Goal: Entertainment & Leisure: Browse casually

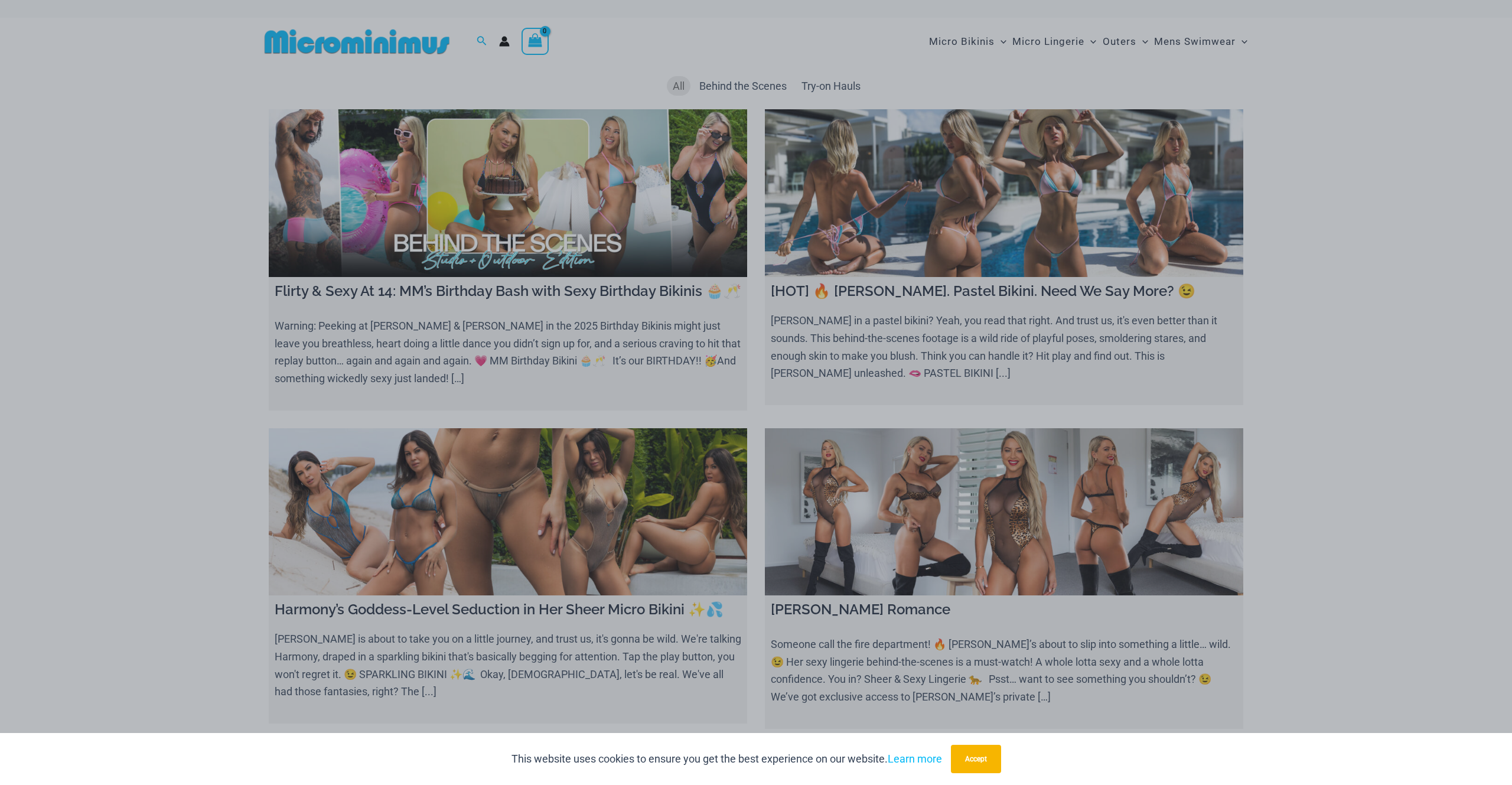
drag, startPoint x: 1015, startPoint y: 207, endPoint x: 957, endPoint y: 184, distance: 62.4
click at [957, 184] on div "“The Hottest Styles You’ve Never Seen” Exclusive Looks. Private Drops. Only Our…" at bounding box center [756, 392] width 1512 height 785
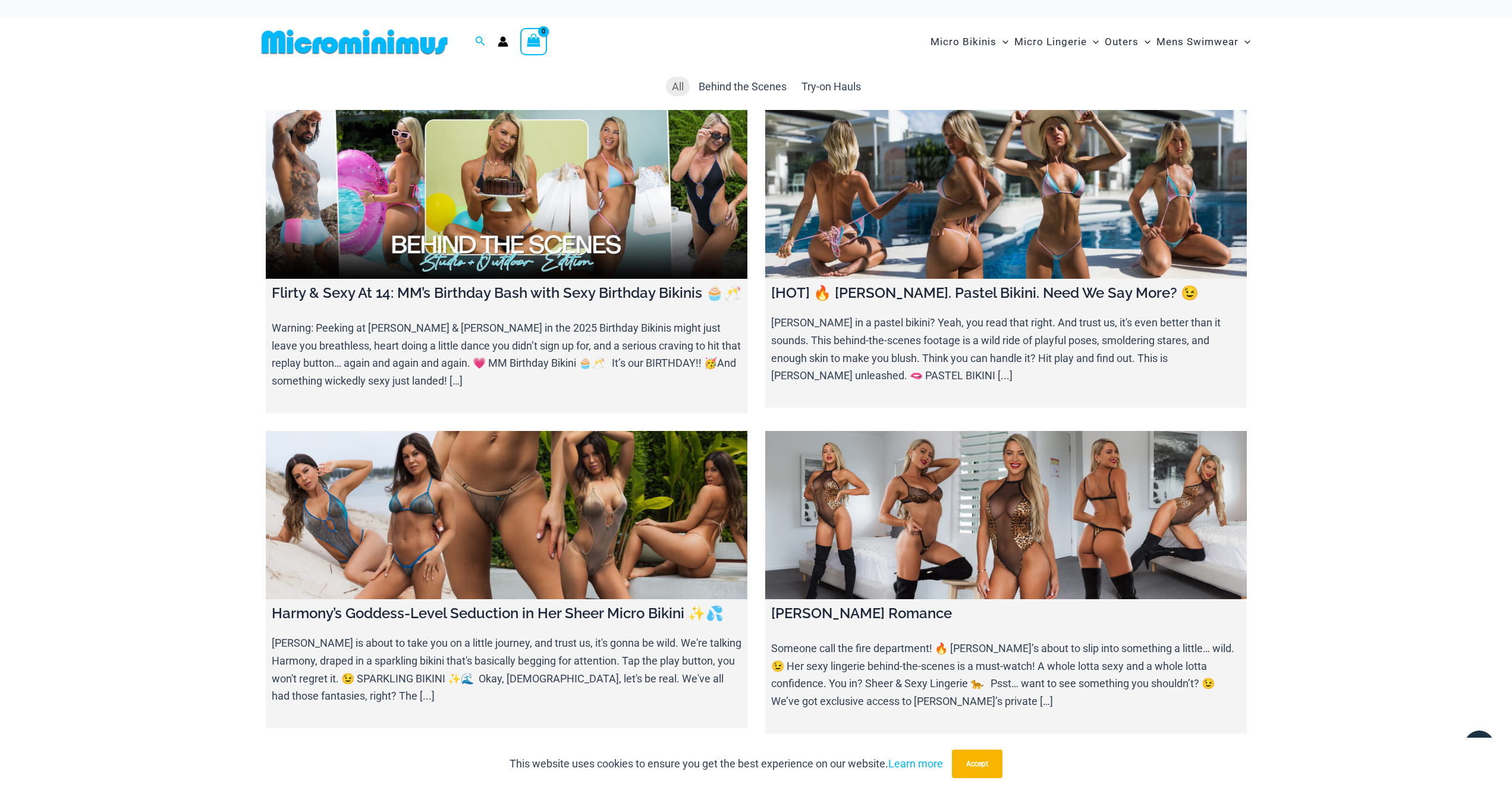
click at [1023, 217] on link at bounding box center [1005, 195] width 481 height 169
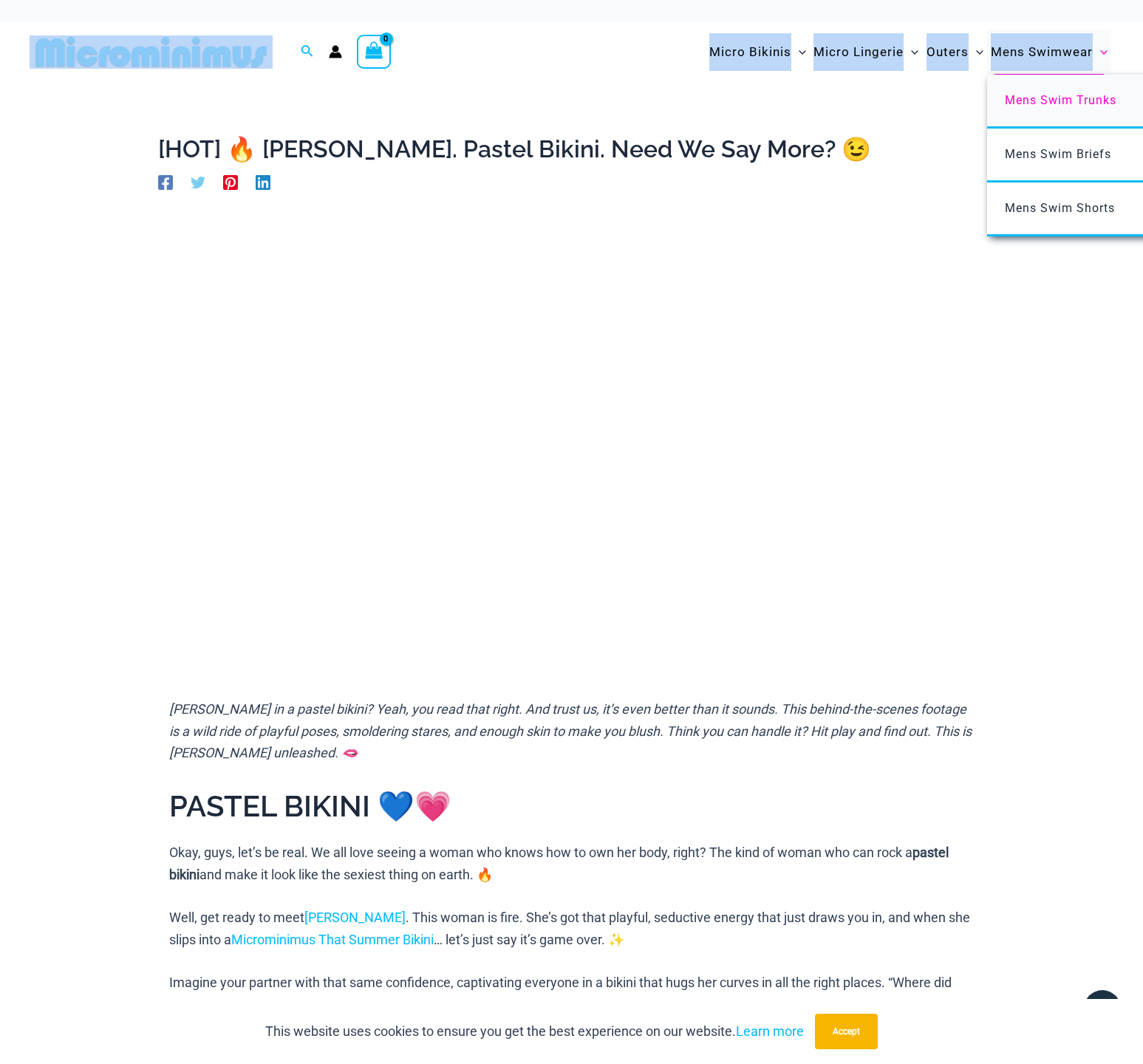
drag, startPoint x: 1088, startPoint y: 9, endPoint x: 1080, endPoint y: 107, distance: 98.3
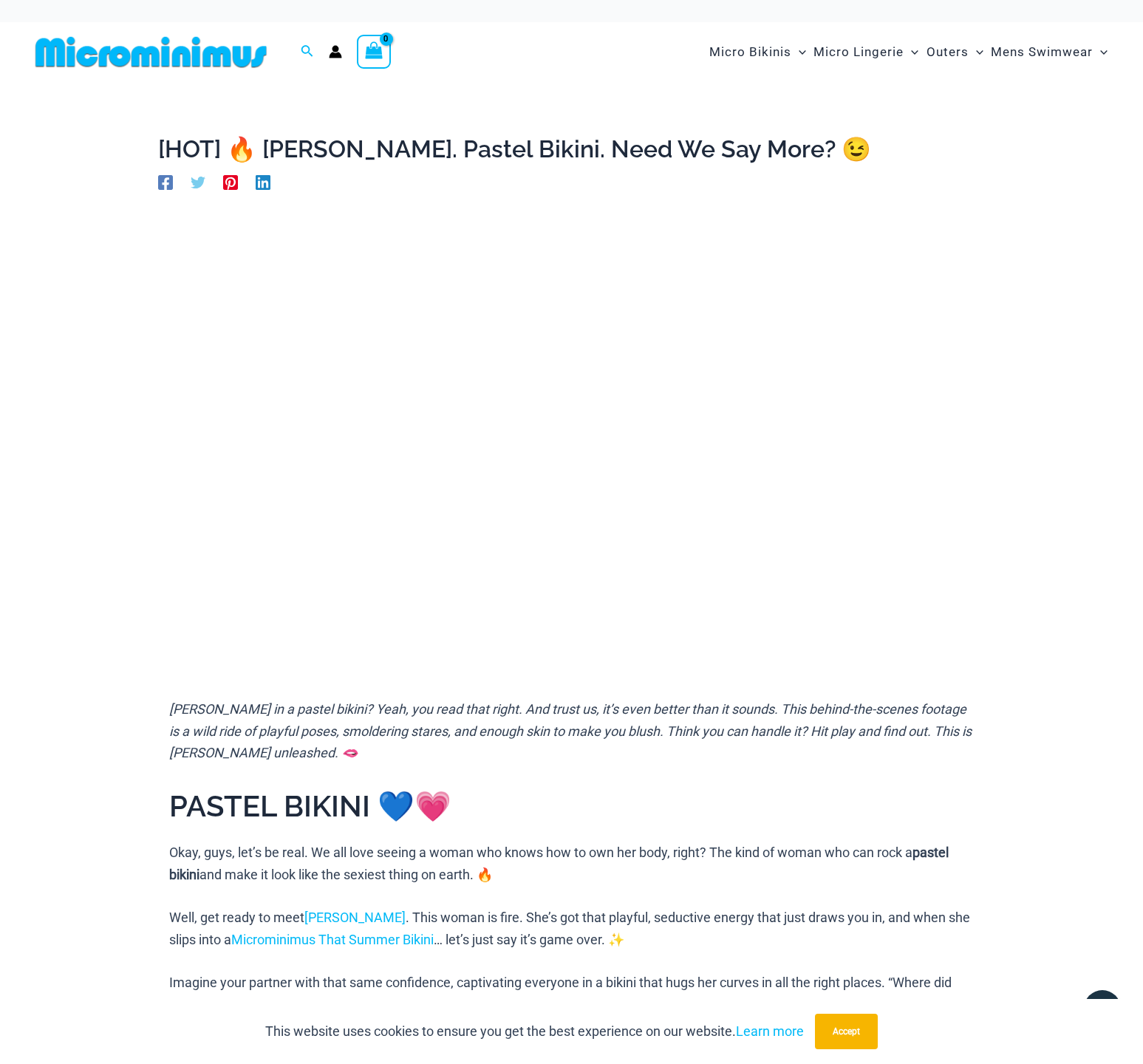
click at [836, 136] on h1 "[HOT] 🔥 [PERSON_NAME]. Pastel Bikini. Need We Say More? 😉" at bounding box center [572, 149] width 827 height 28
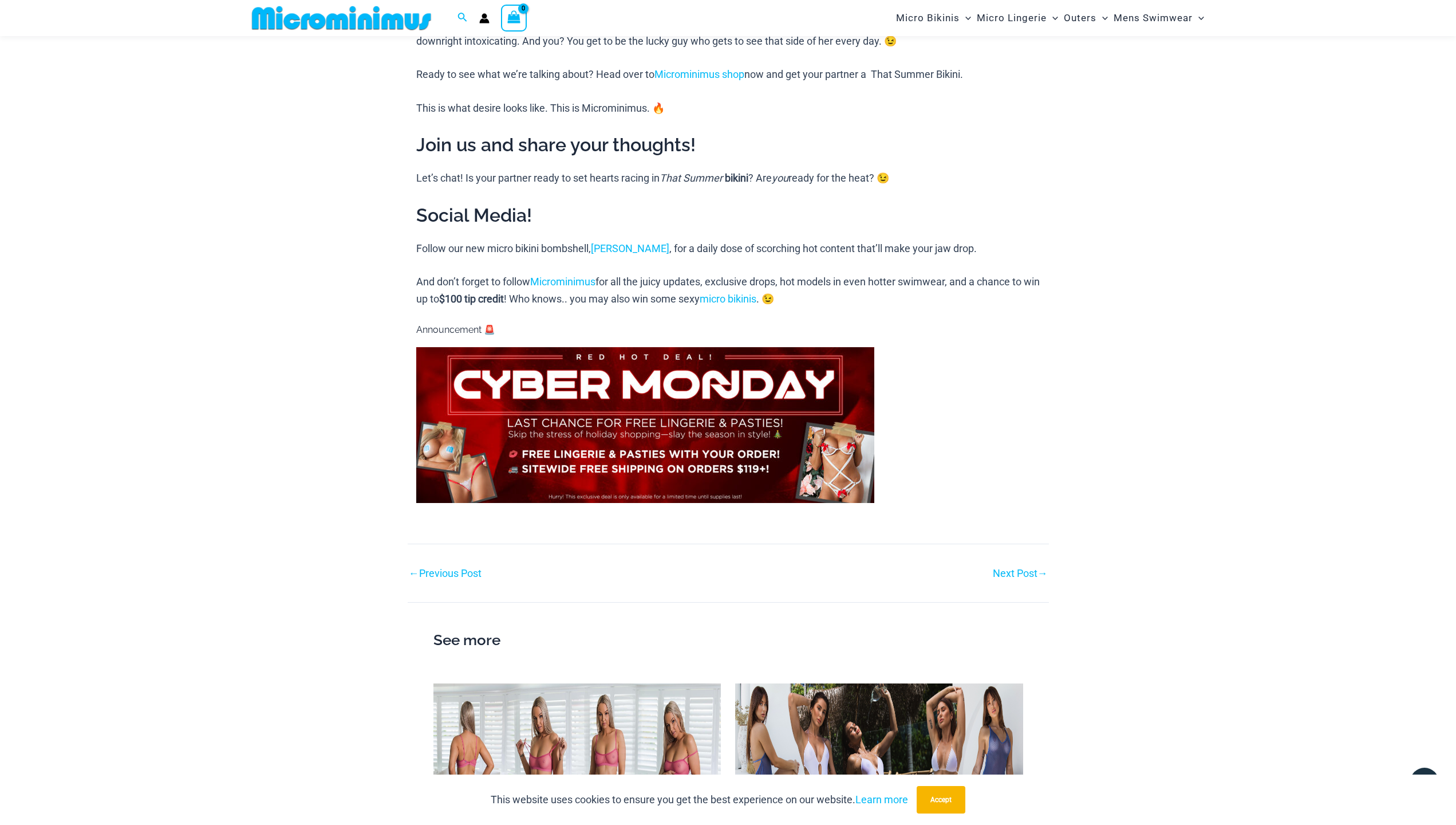
scroll to position [1082, 0]
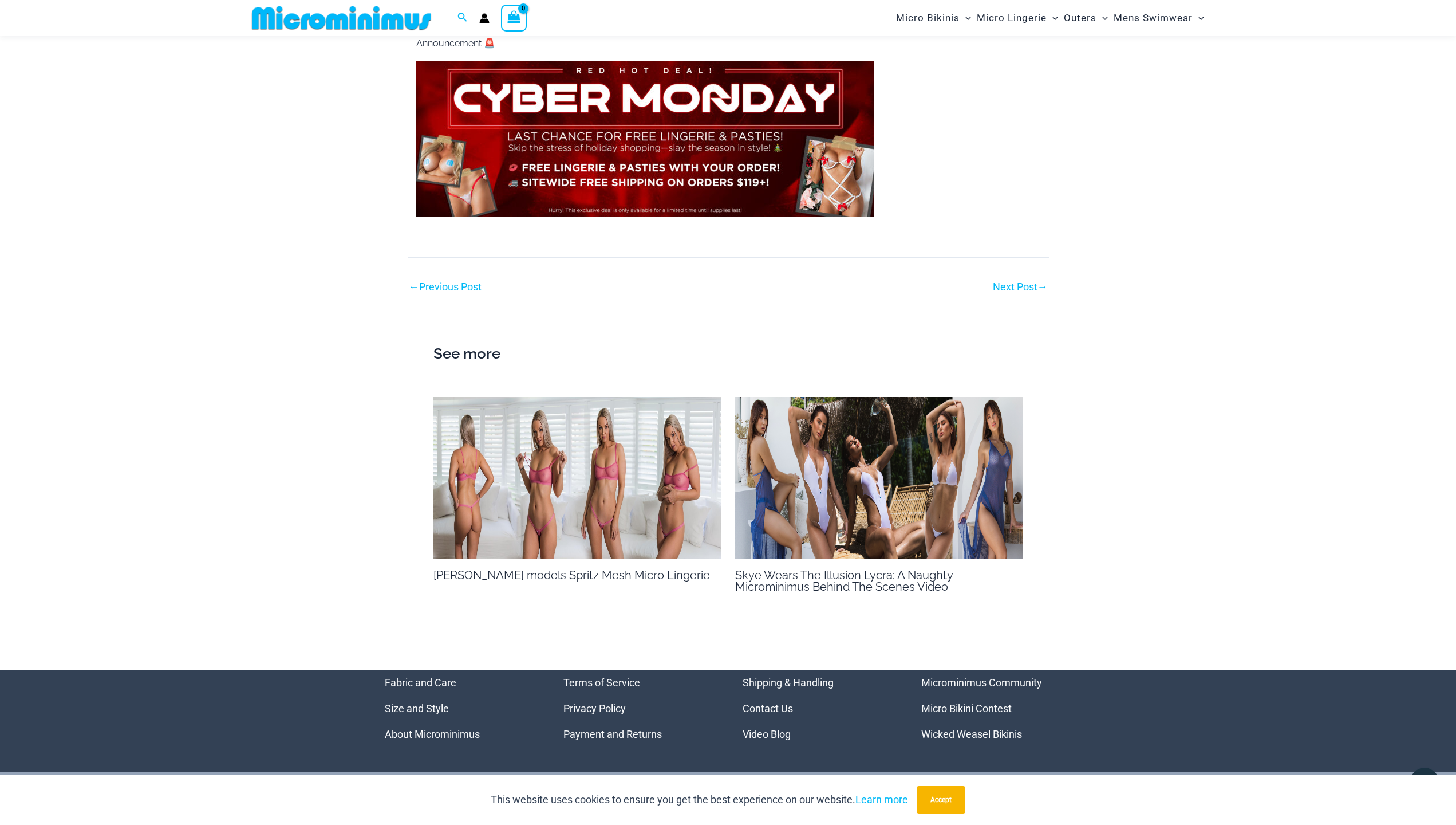
click at [594, 128] on img at bounding box center [646, 138] width 458 height 156
click at [533, 476] on img at bounding box center [577, 478] width 288 height 162
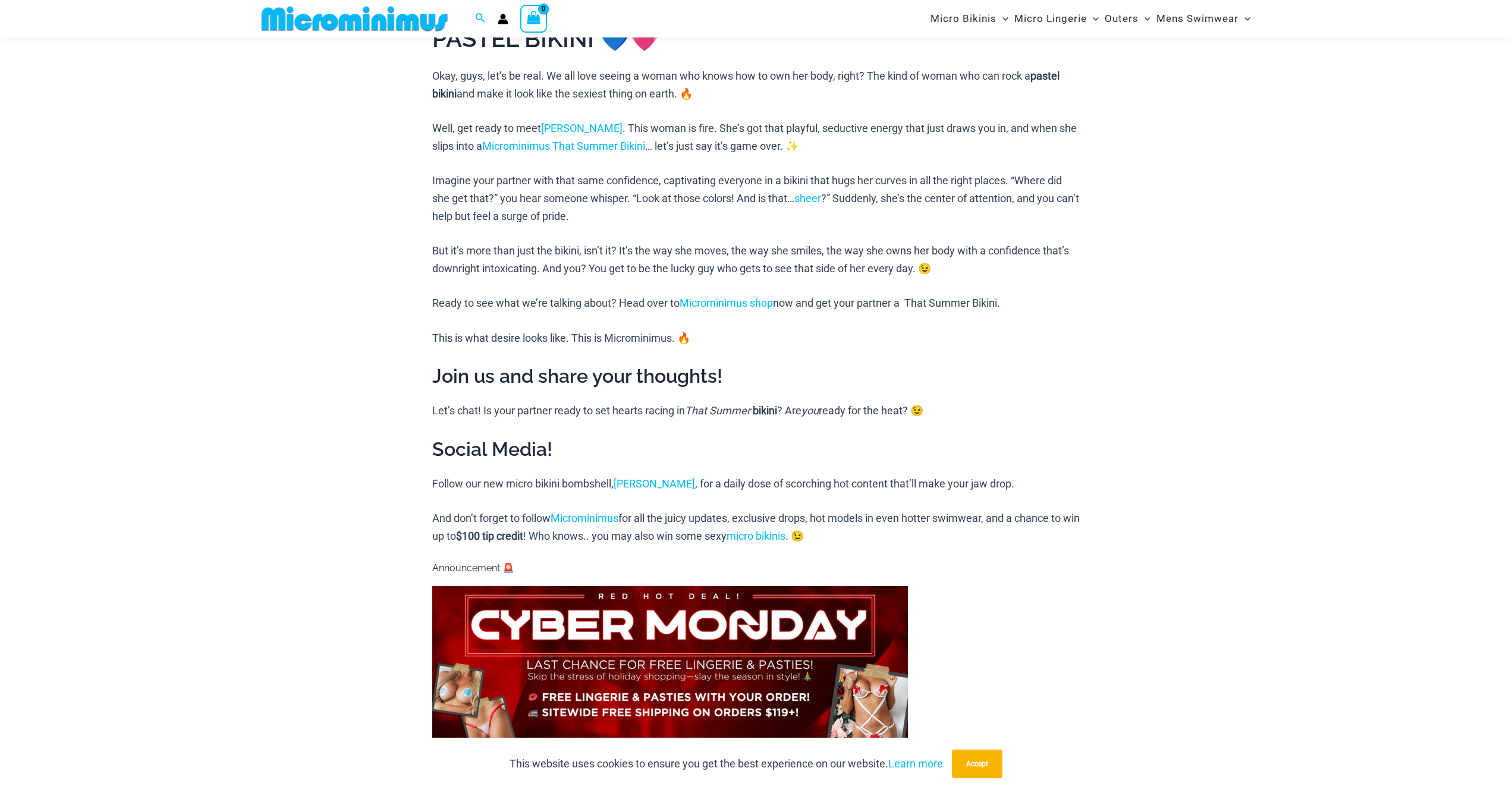
scroll to position [347, 0]
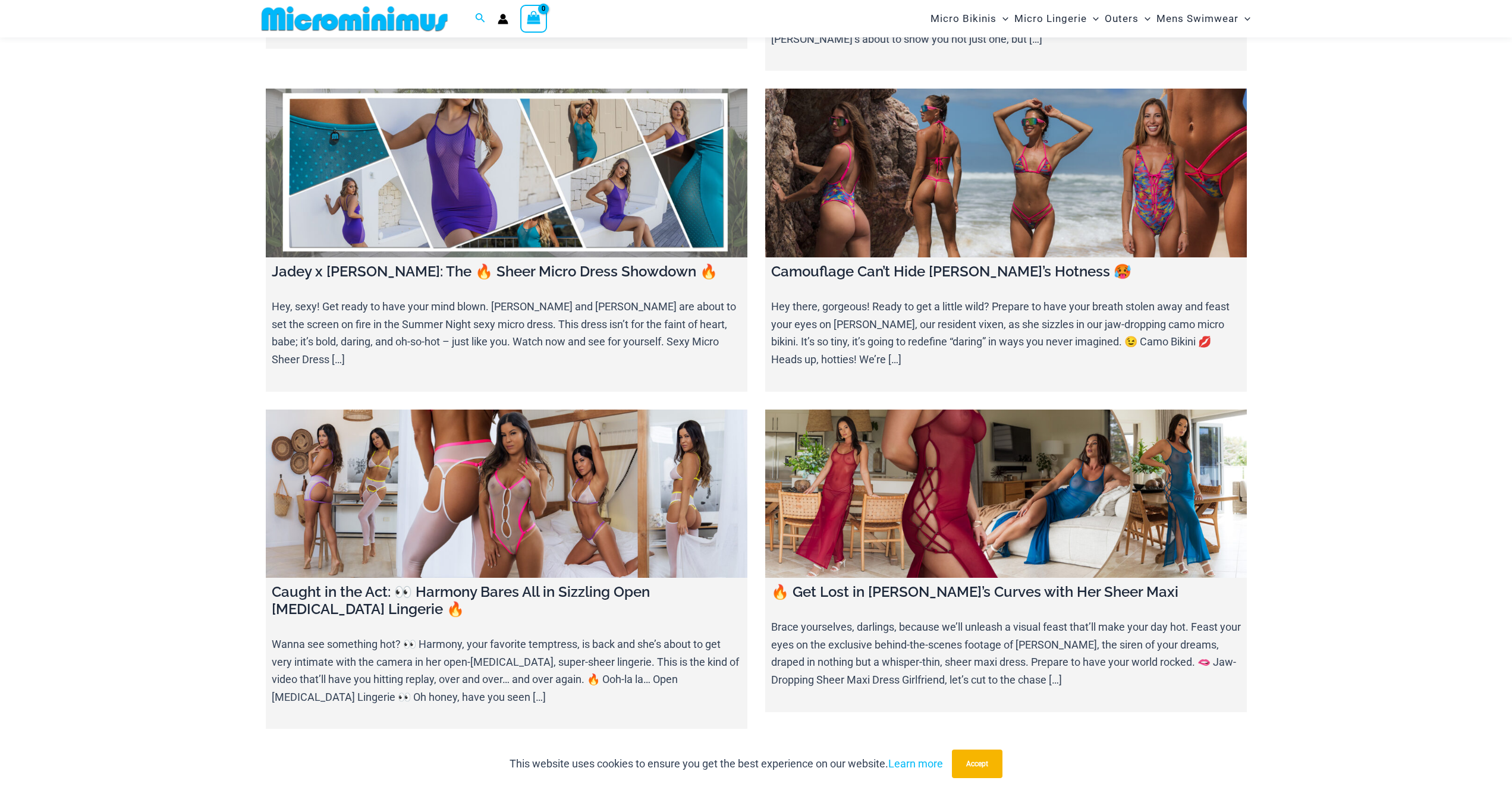
scroll to position [1000, 0]
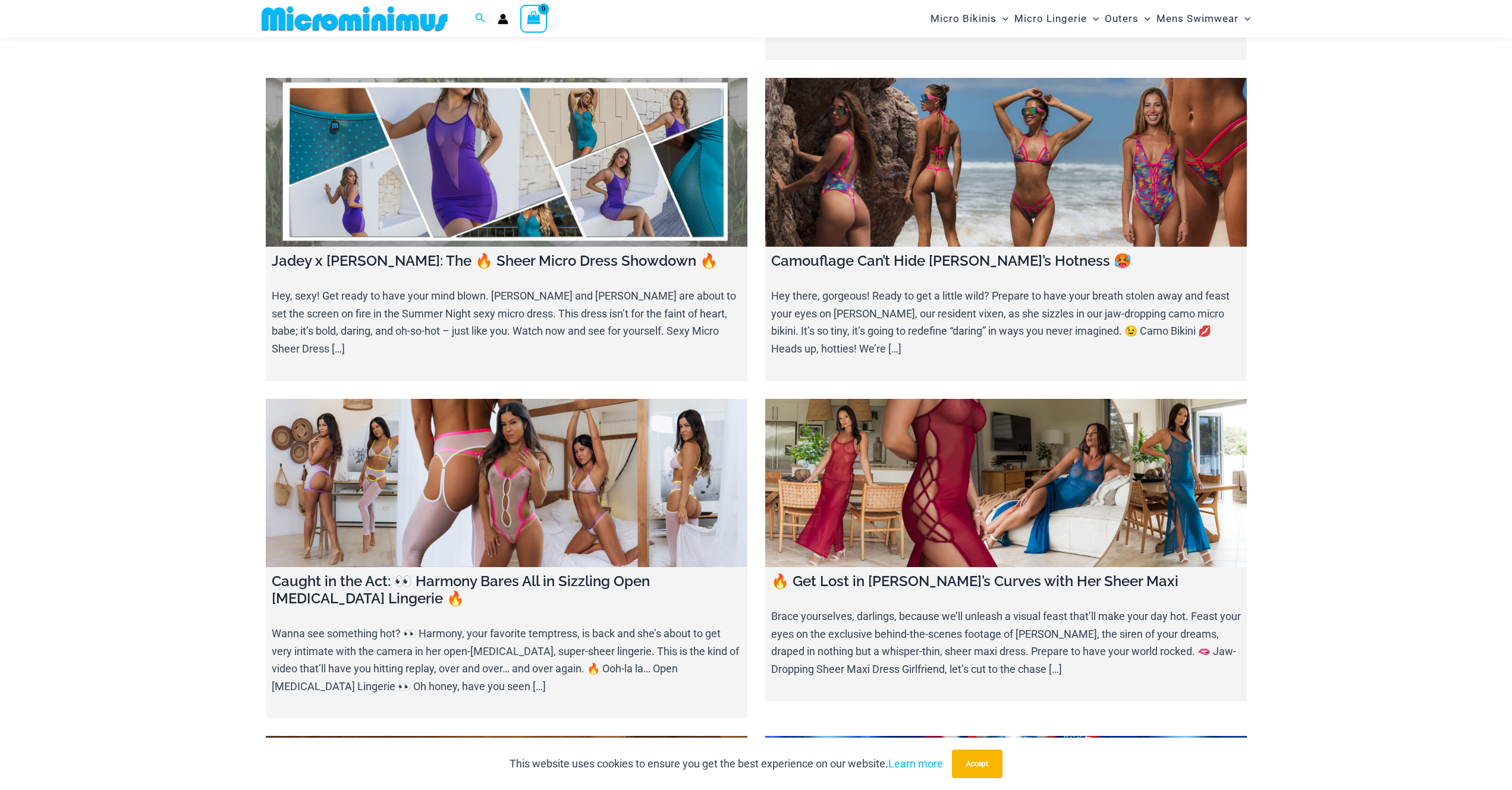
click at [1129, 440] on link at bounding box center [1005, 483] width 481 height 169
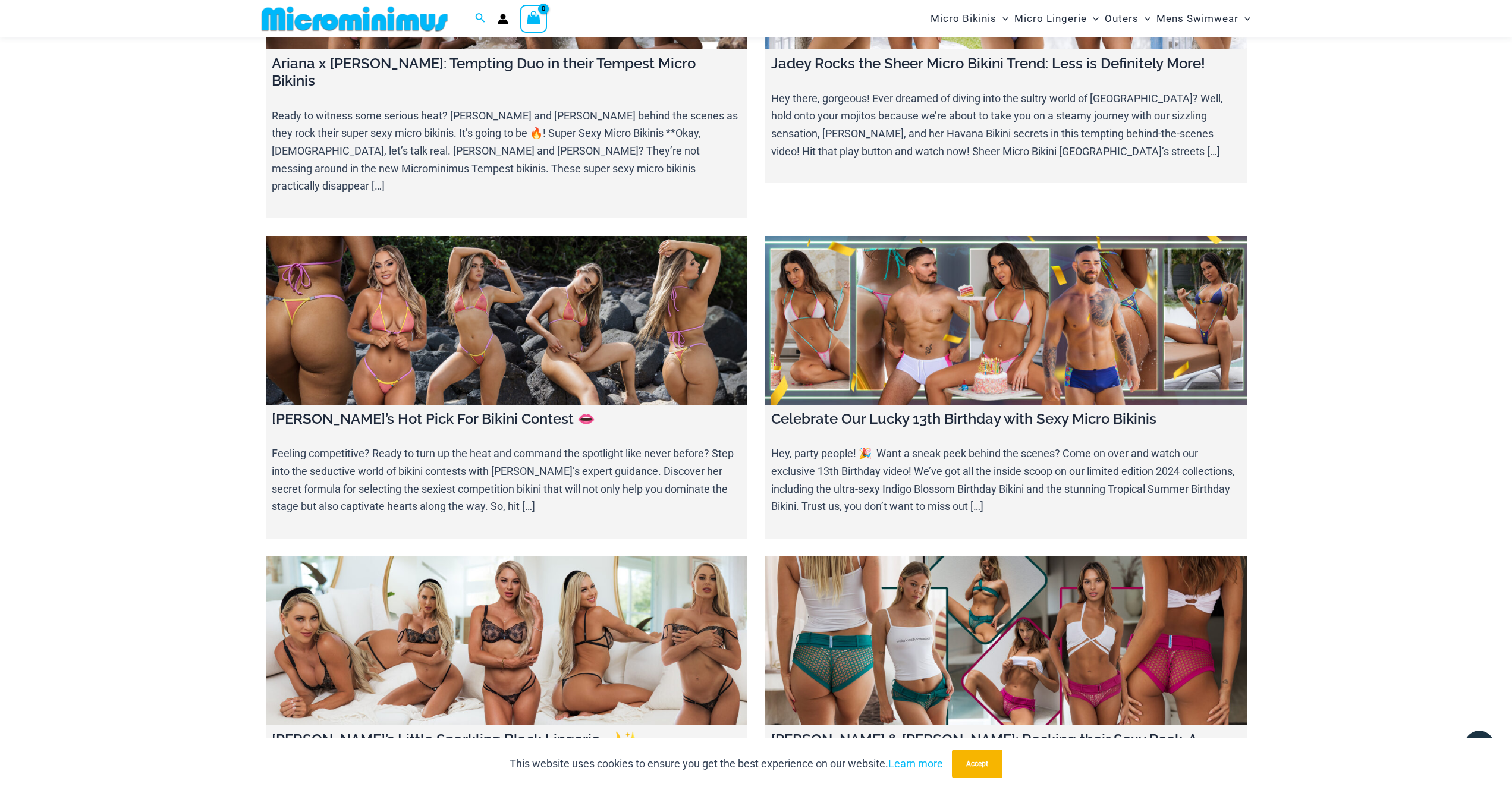
scroll to position [3604, 0]
